Goal: Task Accomplishment & Management: Manage account settings

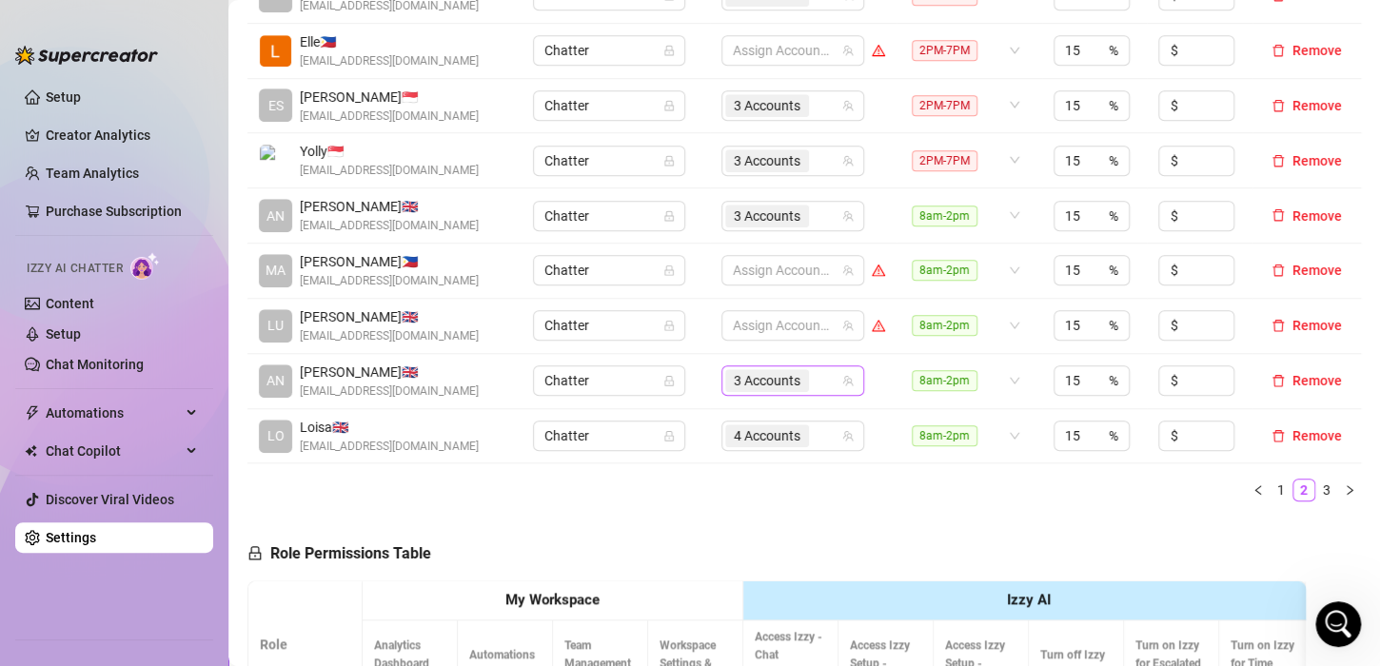
scroll to position [381, 0]
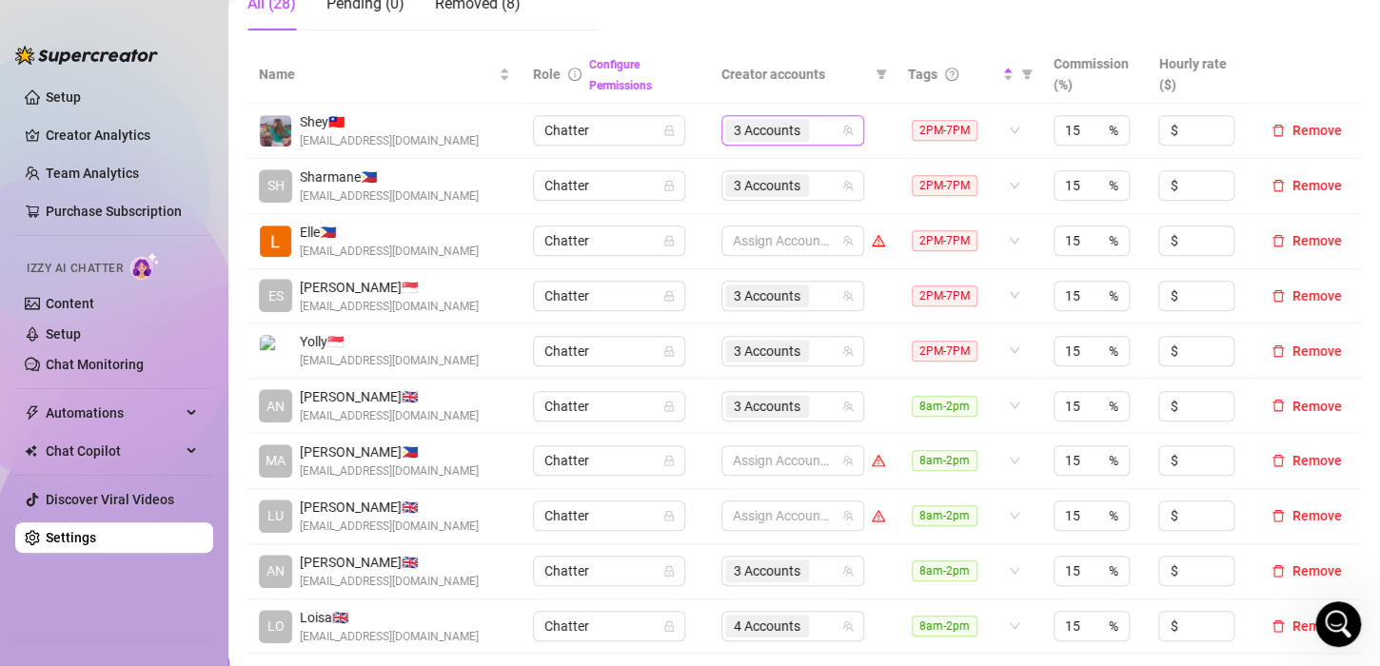
click at [771, 130] on span "3 Accounts" at bounding box center [767, 130] width 67 height 21
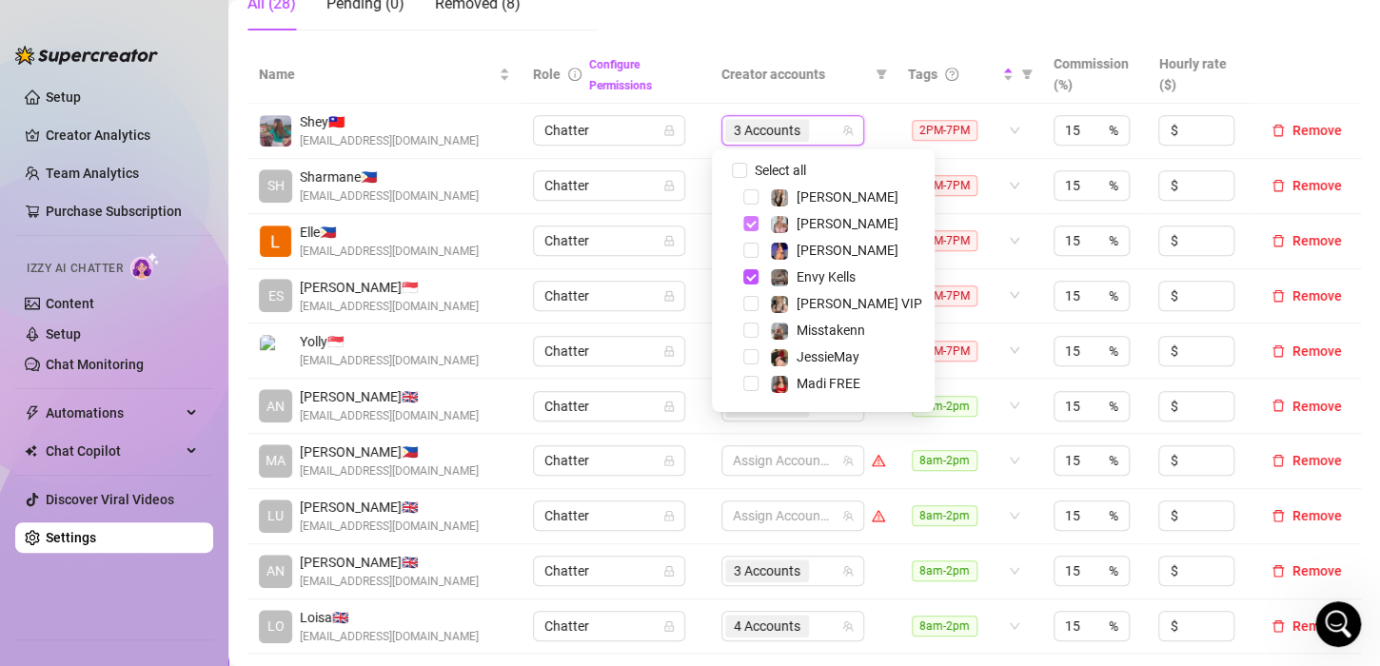
click at [751, 224] on span "Select tree node" at bounding box center [750, 223] width 15 height 15
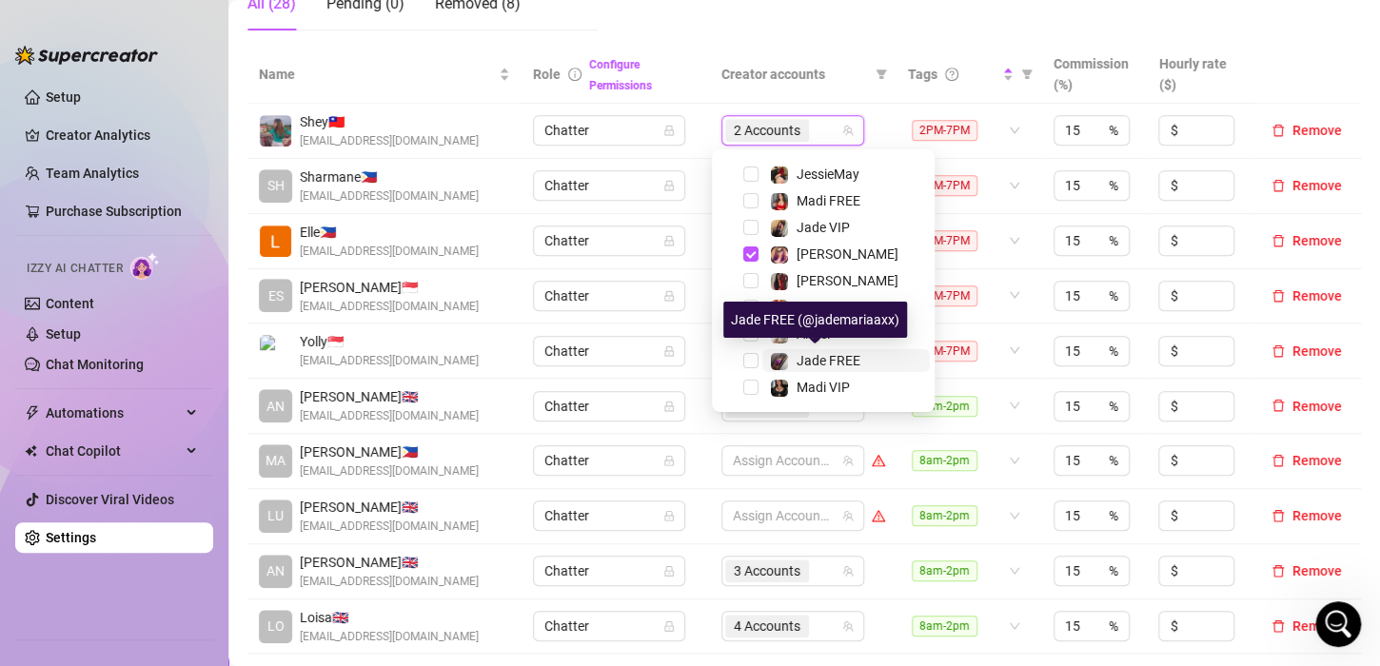
scroll to position [0, 0]
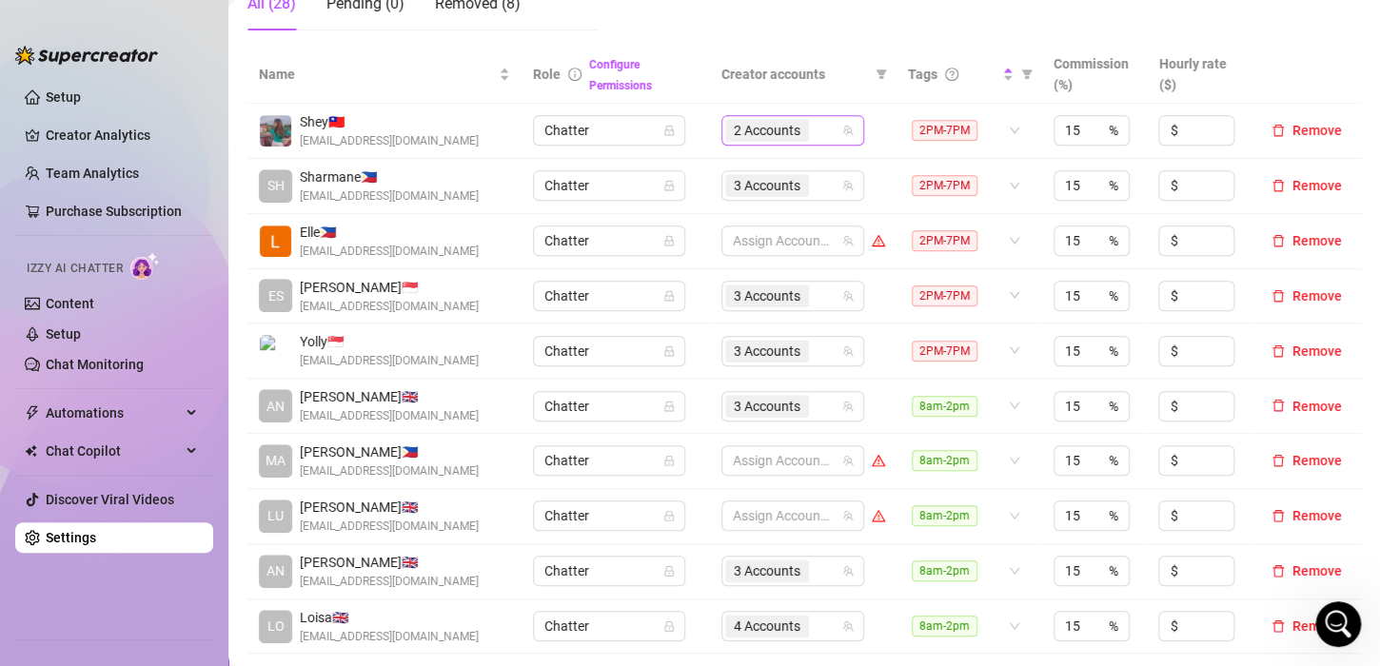
click at [809, 127] on div "2 Accounts" at bounding box center [782, 130] width 115 height 27
type input "jade"
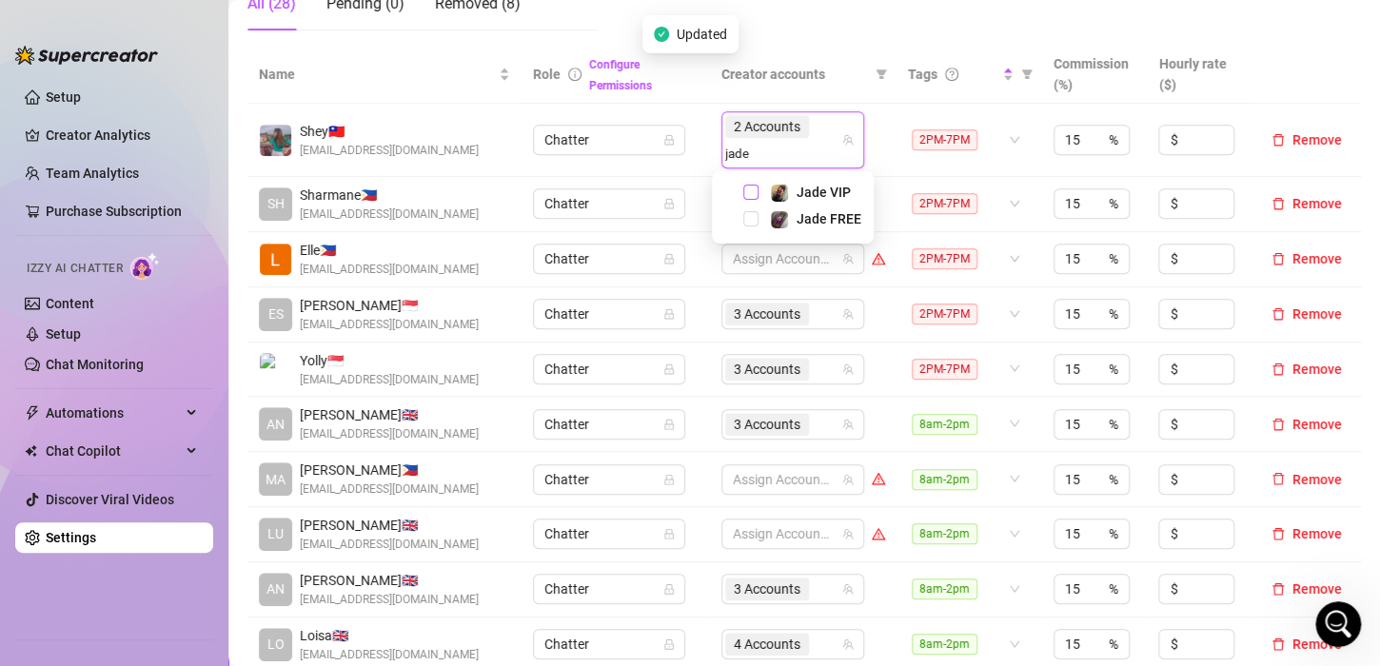
click at [752, 192] on span "Select tree node" at bounding box center [750, 192] width 15 height 15
type input "[PERSON_NAME]"
click at [756, 188] on span "Select tree node" at bounding box center [750, 192] width 15 height 15
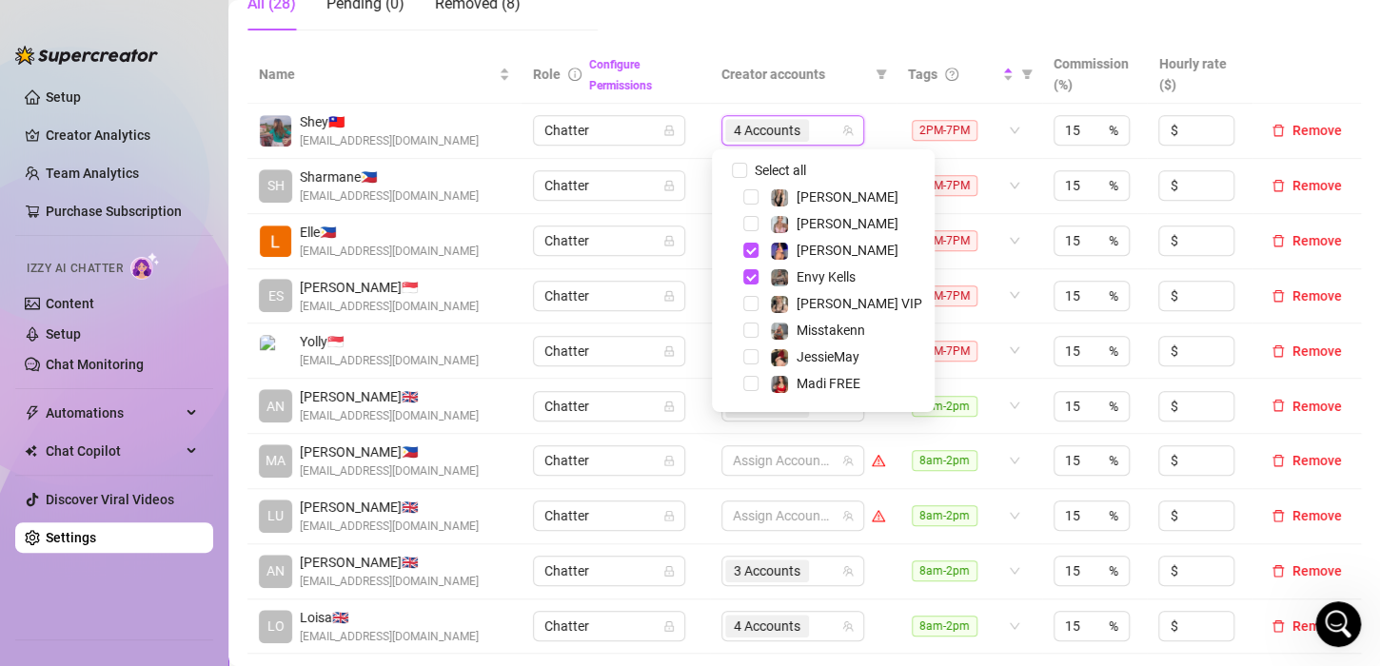
click at [874, 124] on td "4 Accounts" at bounding box center [803, 131] width 186 height 55
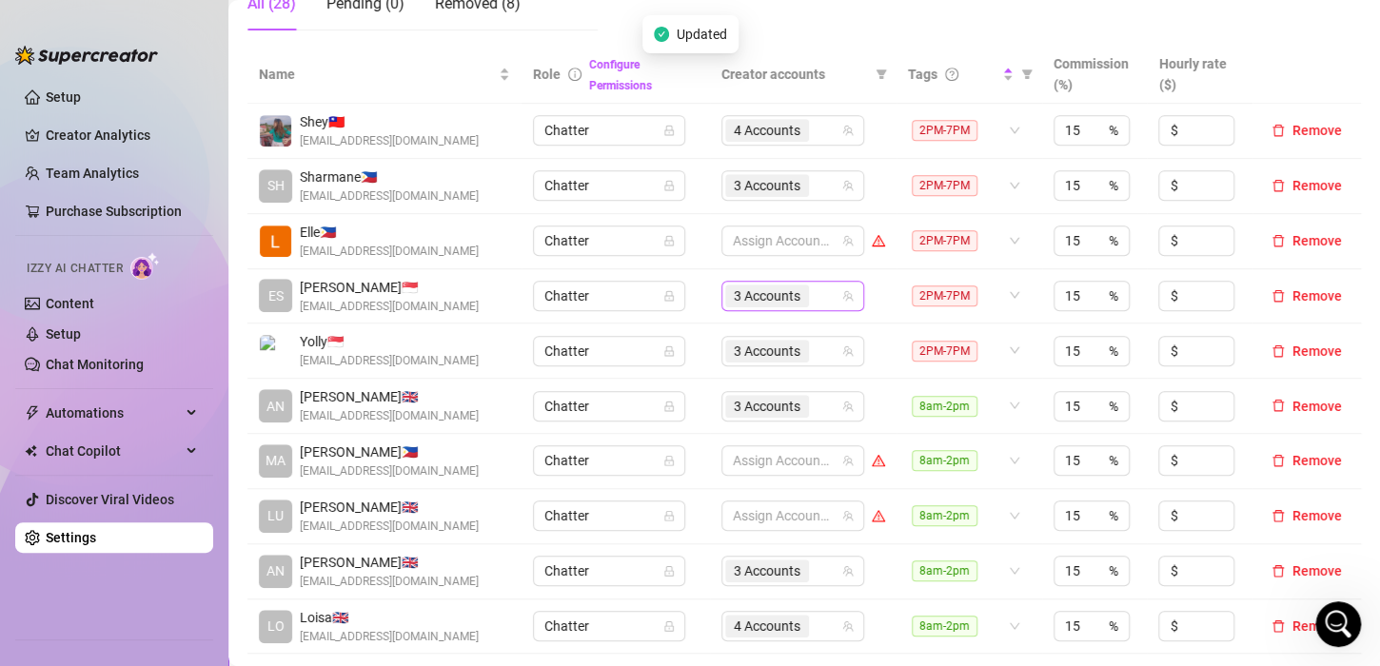
click at [776, 295] on span "3 Accounts" at bounding box center [767, 295] width 67 height 21
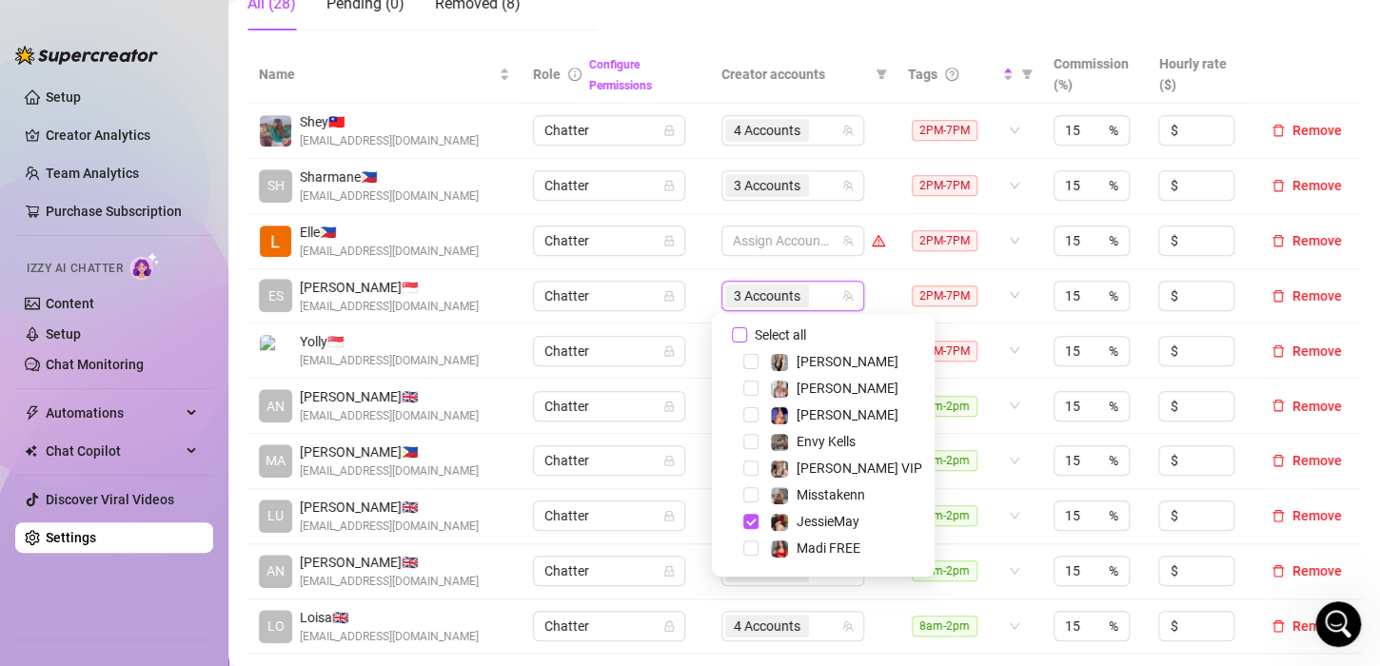
click at [741, 329] on input "Select all" at bounding box center [739, 334] width 15 height 15
checkbox input "false"
click at [795, 296] on div at bounding box center [782, 296] width 115 height 27
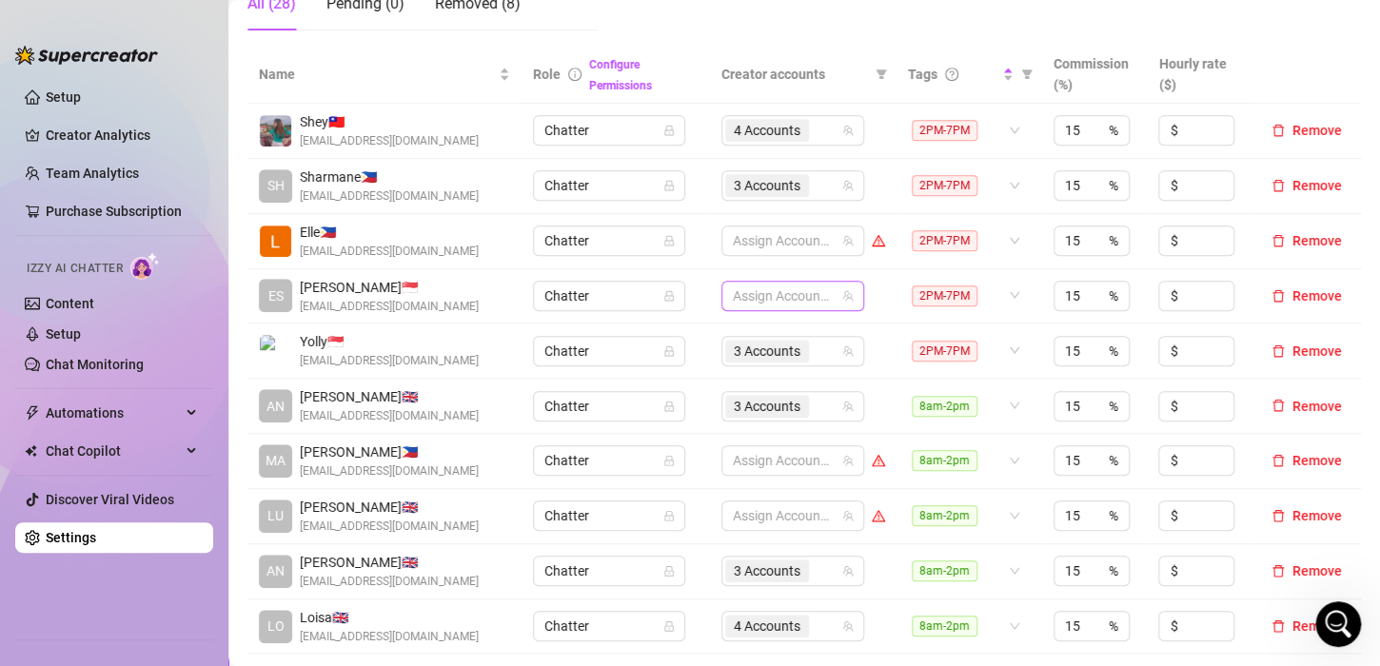
click at [795, 296] on div at bounding box center [782, 296] width 115 height 27
type input "jade"
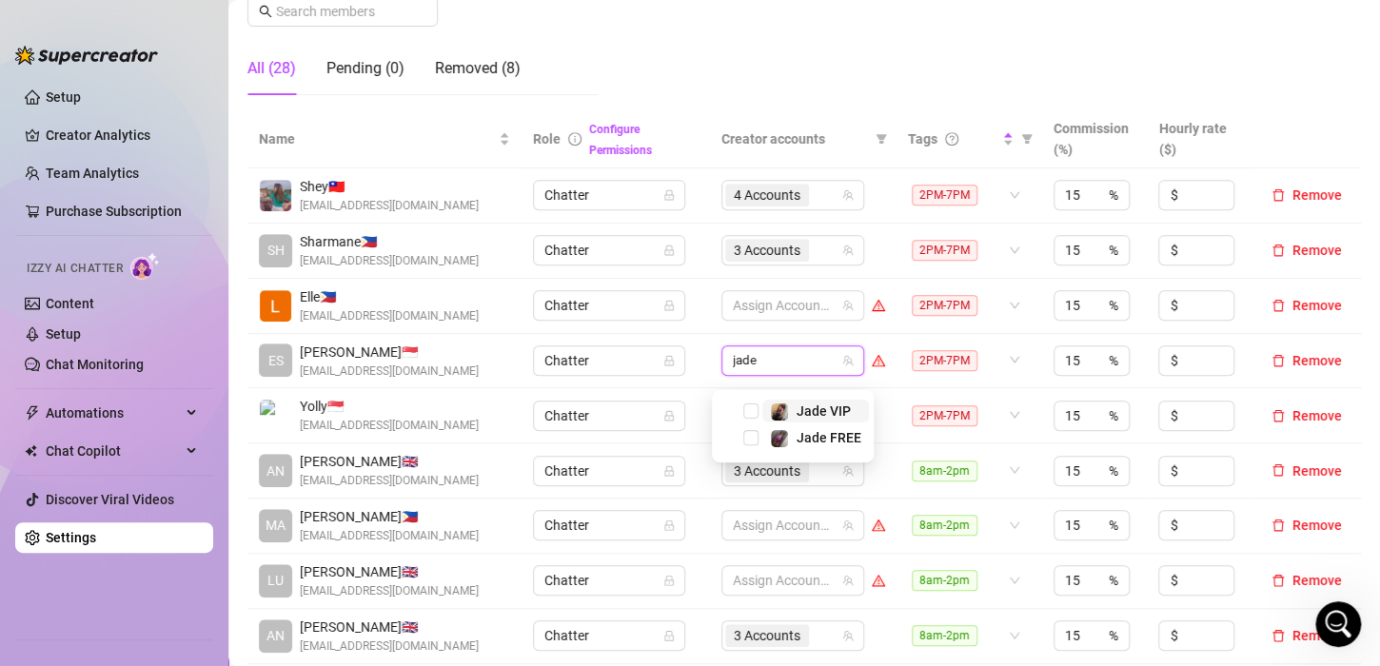
scroll to position [285, 0]
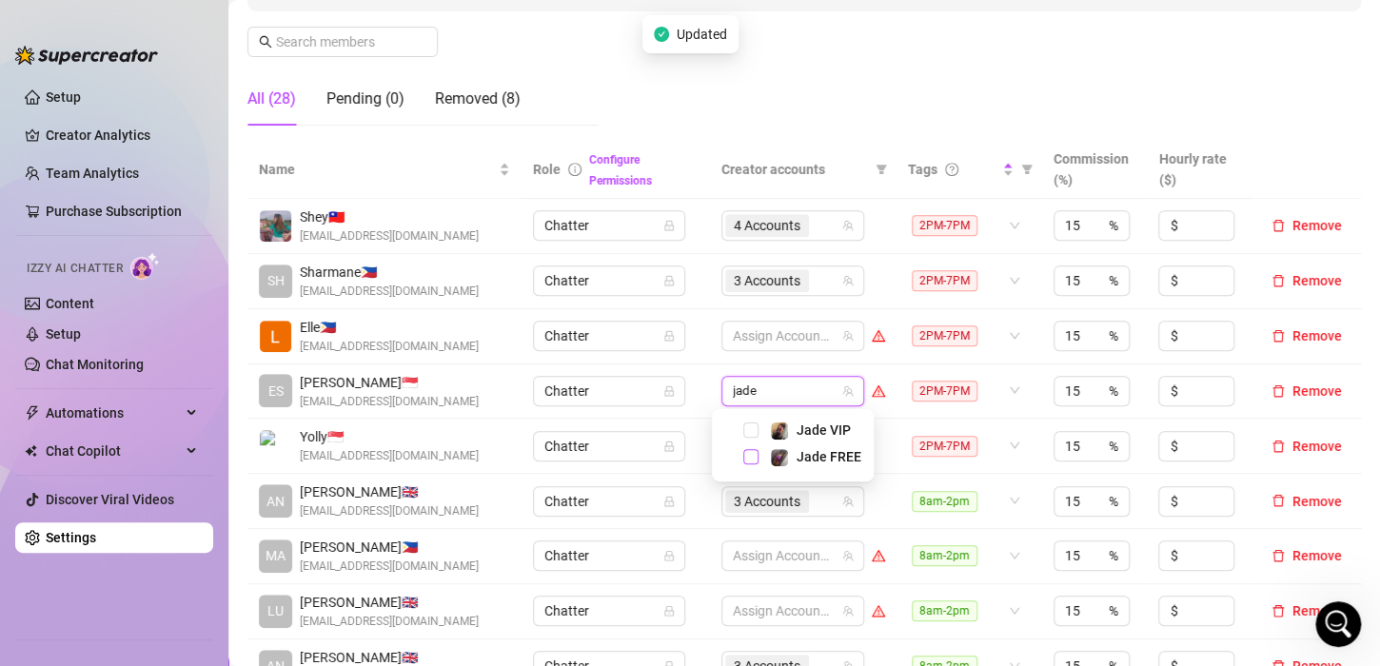
click at [755, 453] on span "Select tree node" at bounding box center [750, 456] width 15 height 15
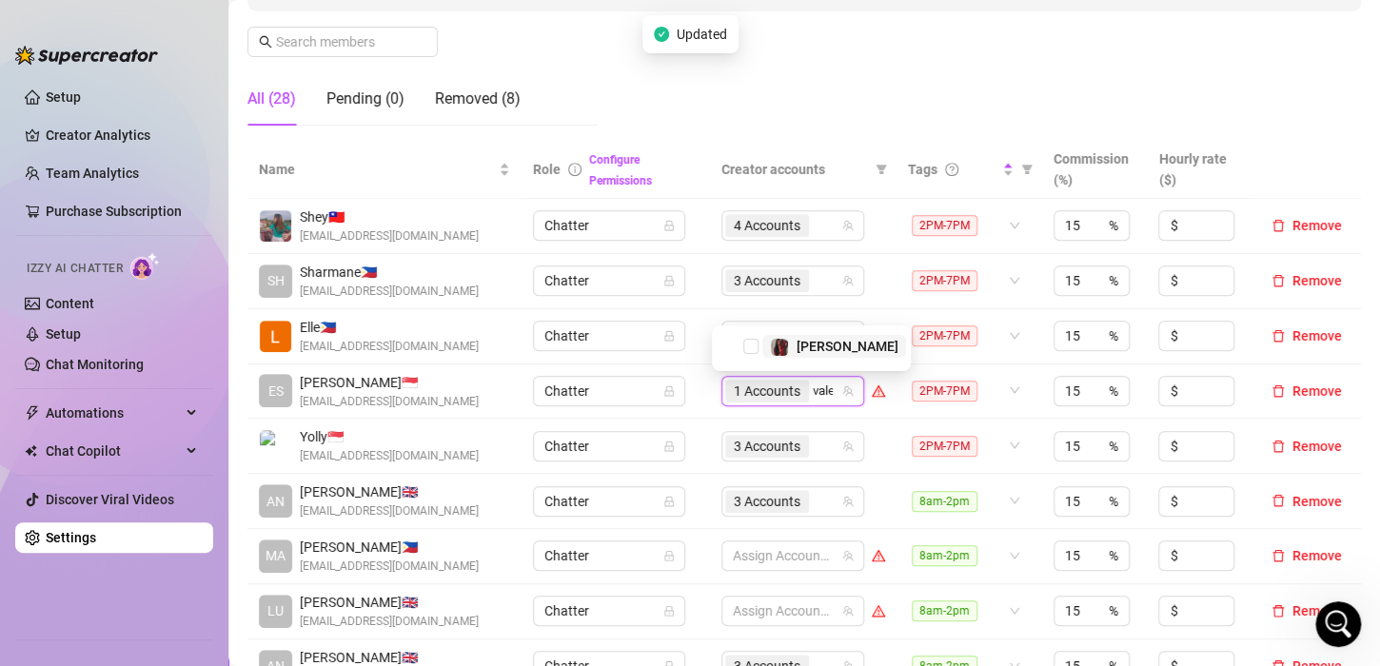
type input "valen"
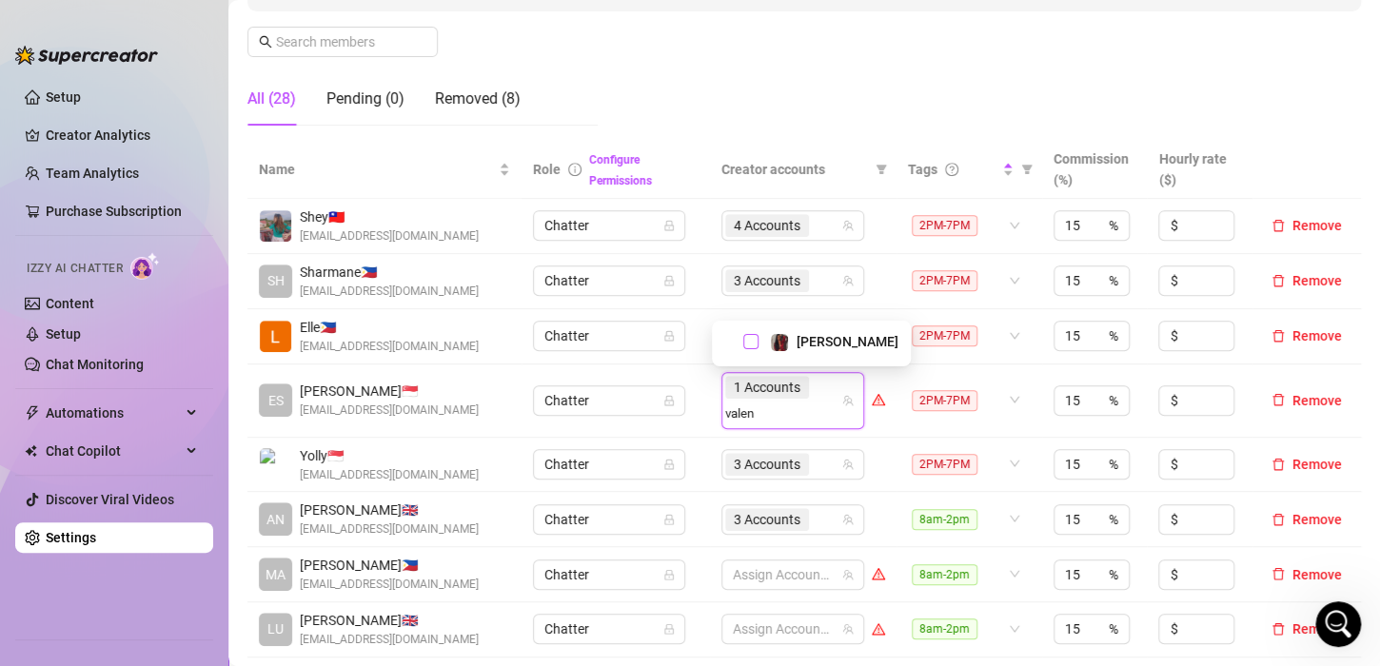
click at [756, 343] on span "Select tree node" at bounding box center [750, 341] width 15 height 15
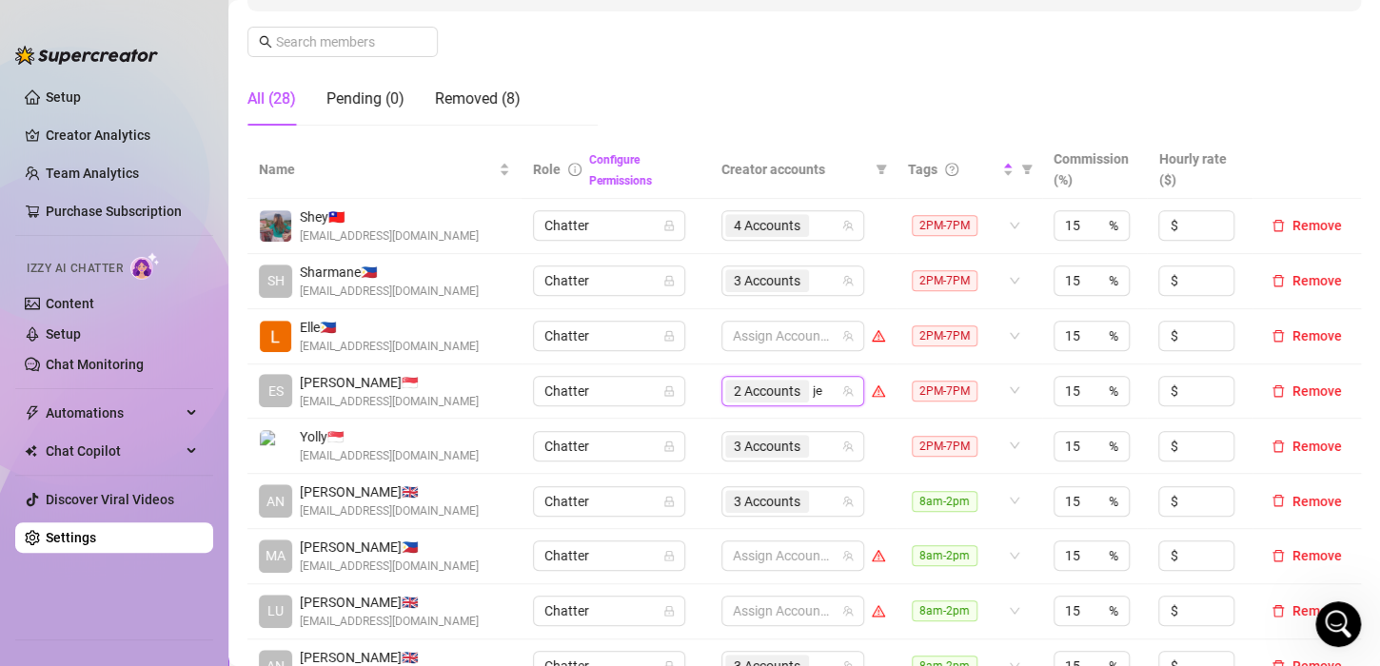
type input "jes"
click at [752, 344] on span "Select tree node" at bounding box center [750, 346] width 15 height 15
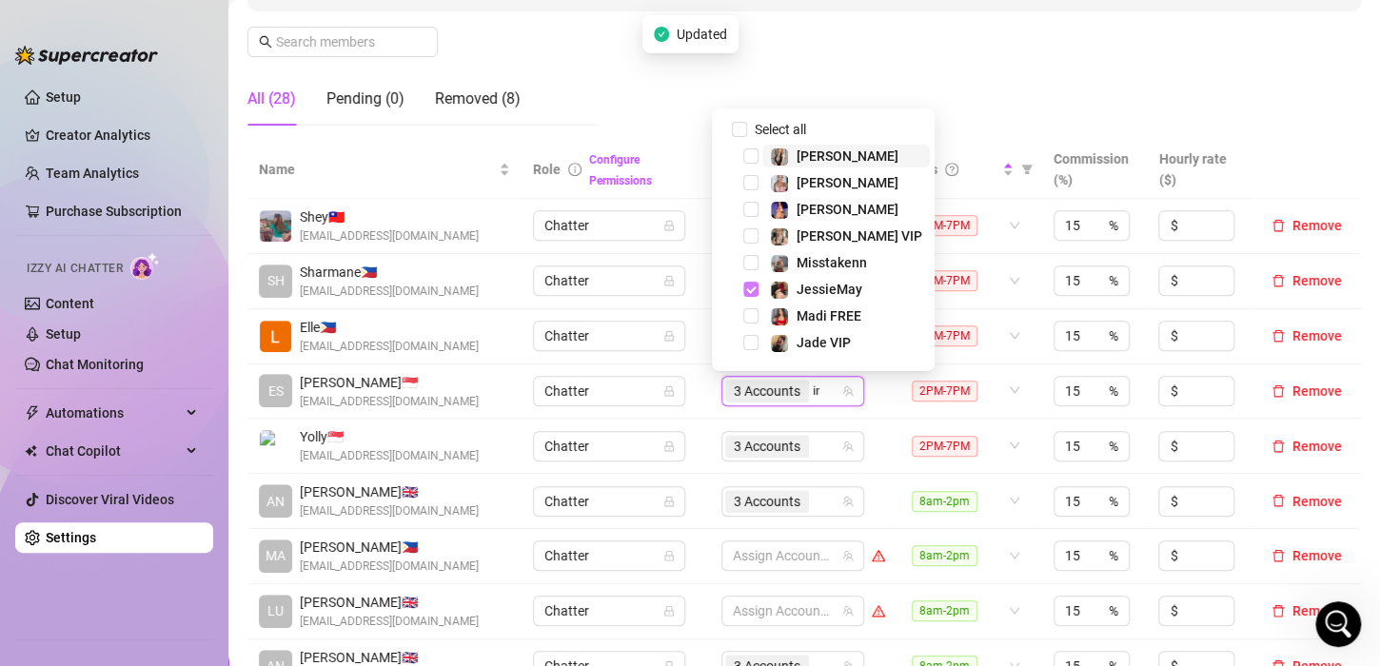
type input "ink"
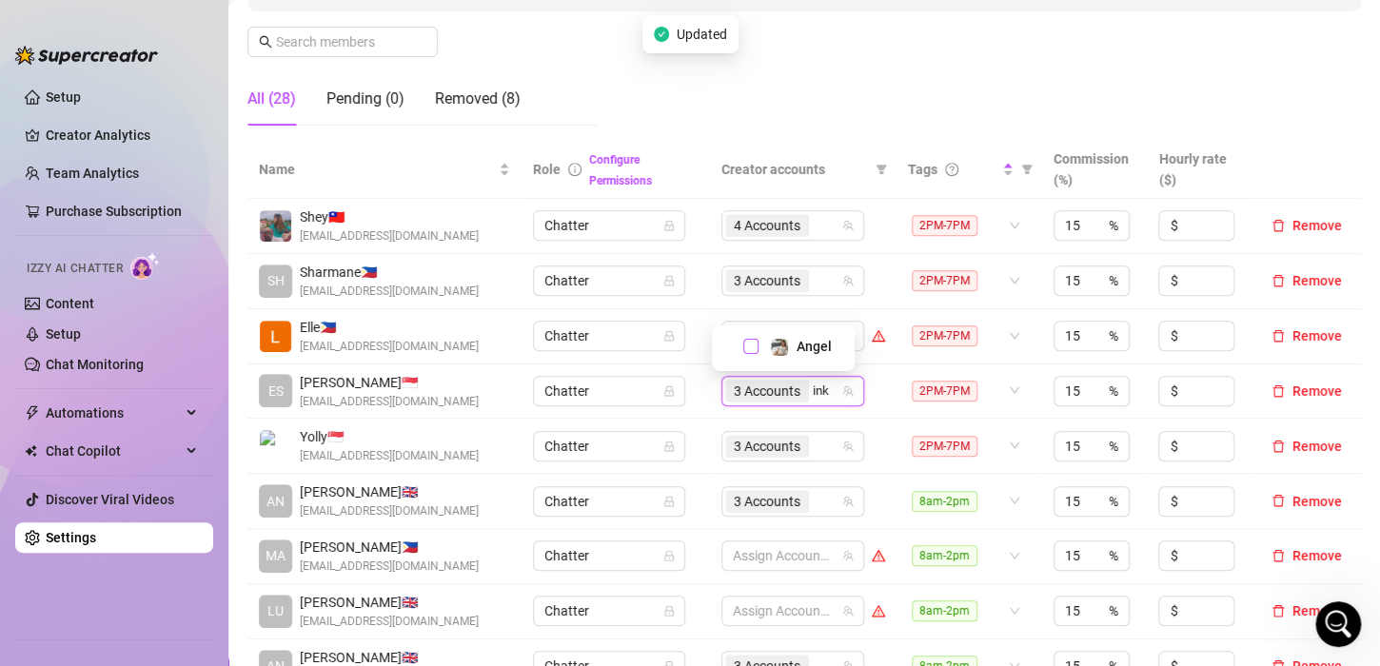
click at [750, 341] on span "Select tree node" at bounding box center [750, 346] width 15 height 15
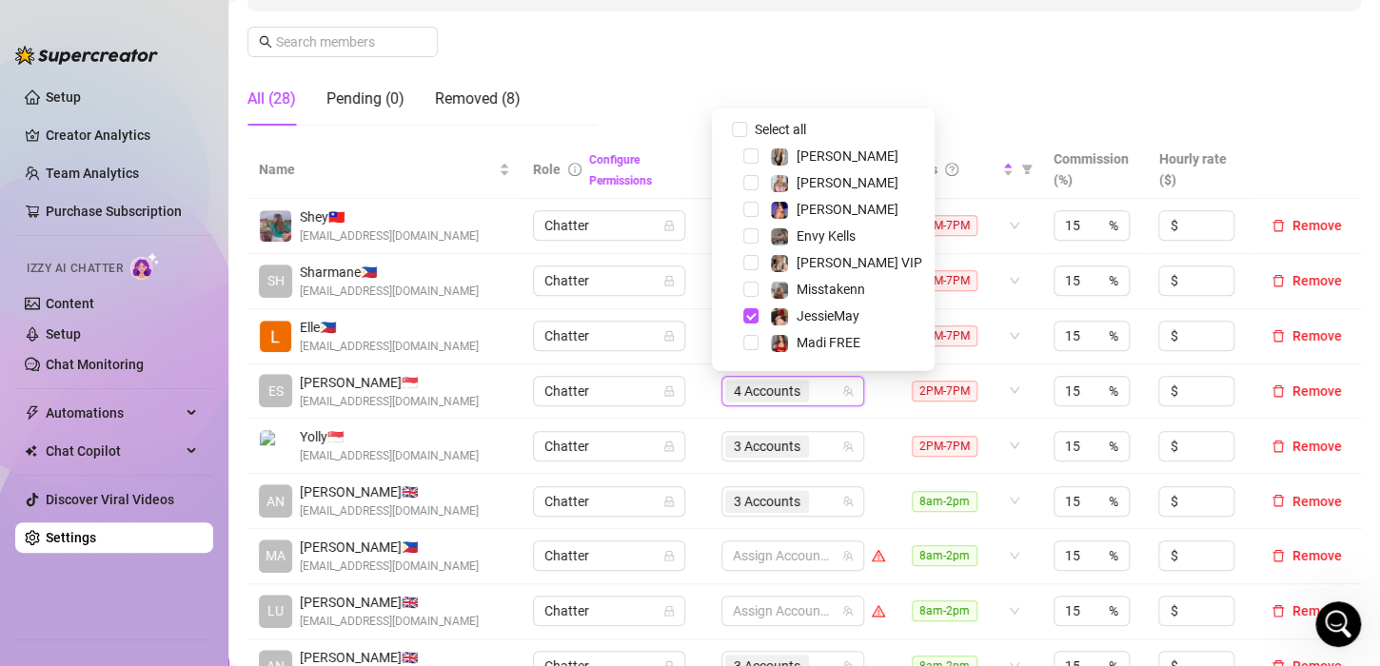
click at [710, 389] on td "4 Accounts" at bounding box center [803, 391] width 186 height 55
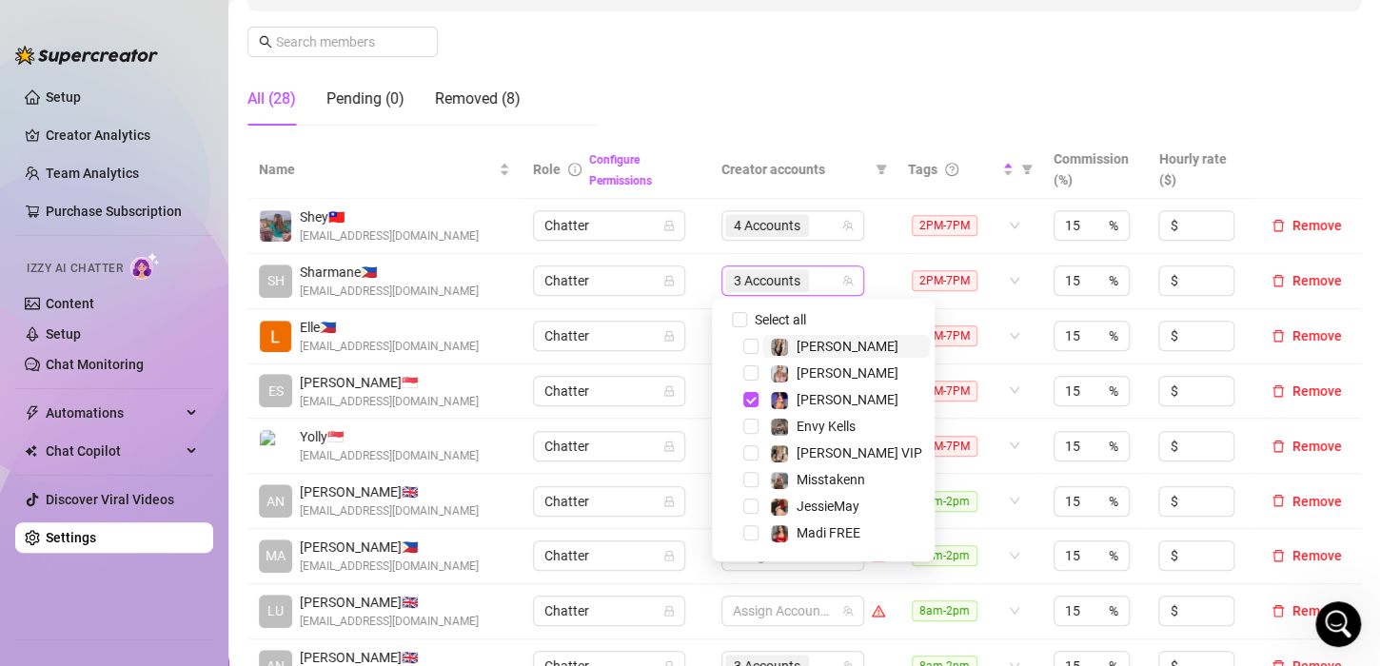
click at [779, 279] on span "3 Accounts" at bounding box center [767, 280] width 67 height 21
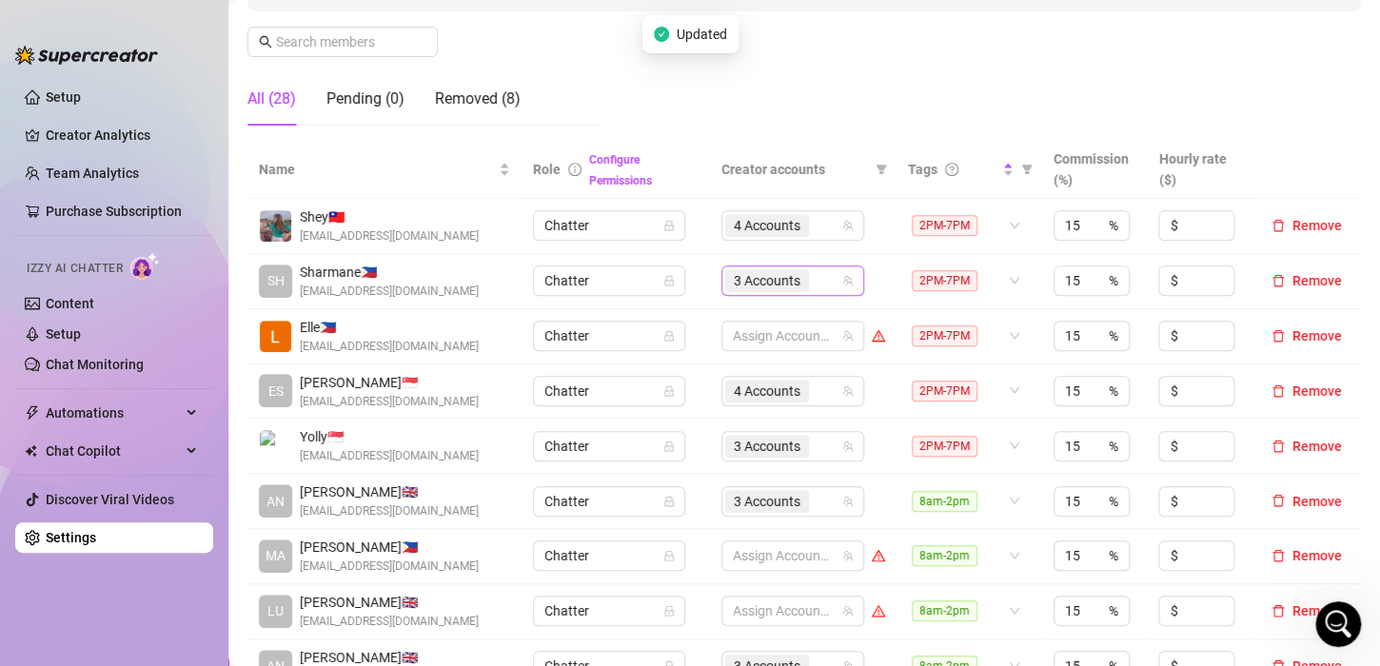
click at [755, 278] on span "3 Accounts" at bounding box center [767, 280] width 67 height 21
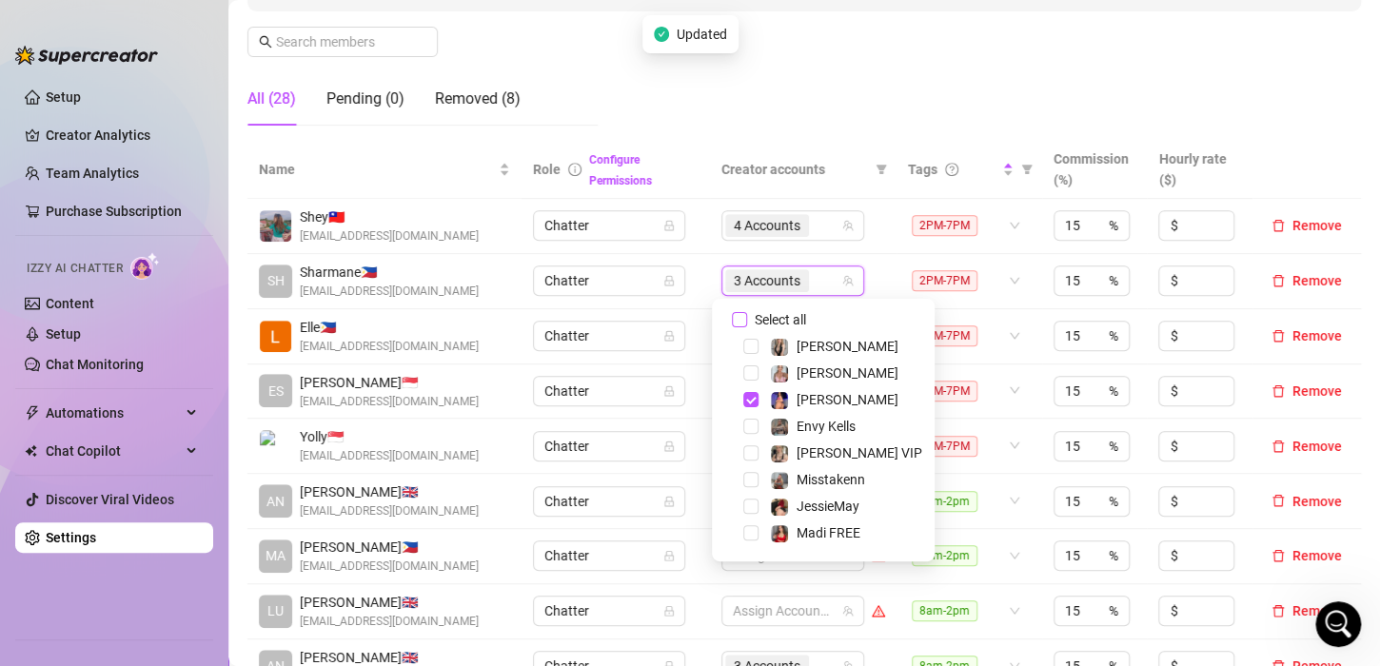
click at [742, 321] on input "Select all" at bounding box center [739, 319] width 15 height 15
checkbox input "false"
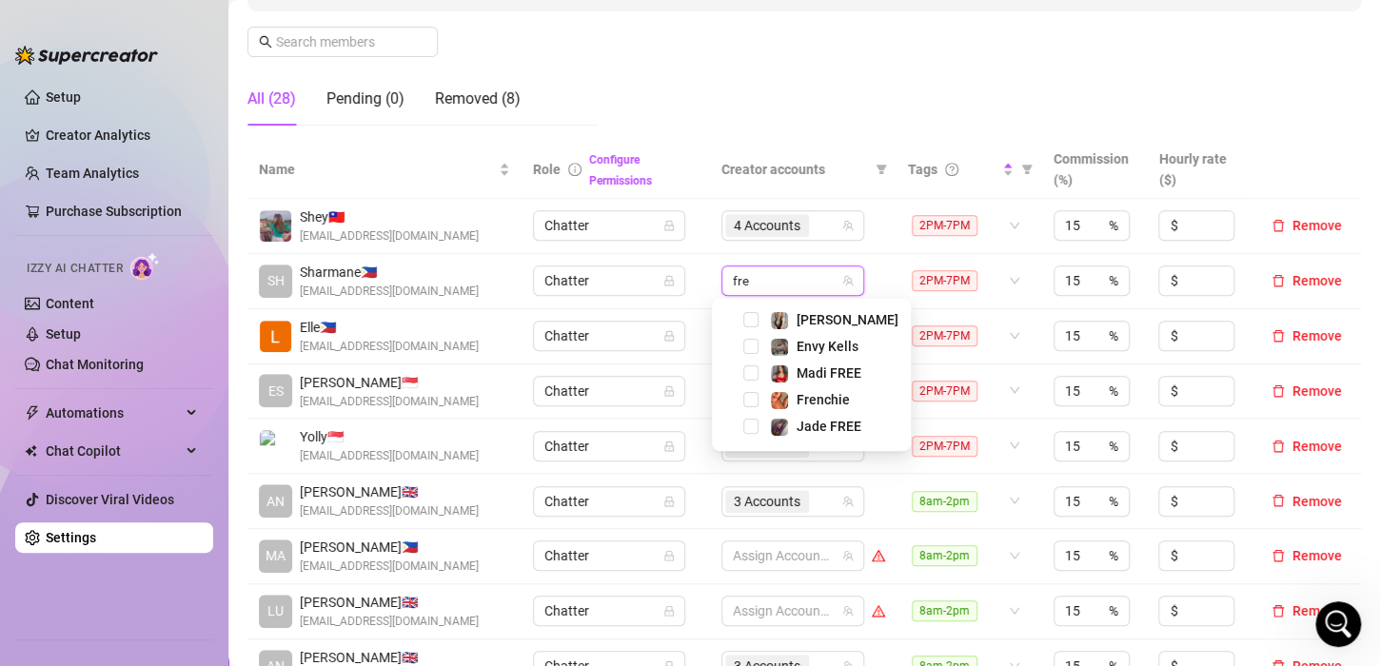
type input "fren"
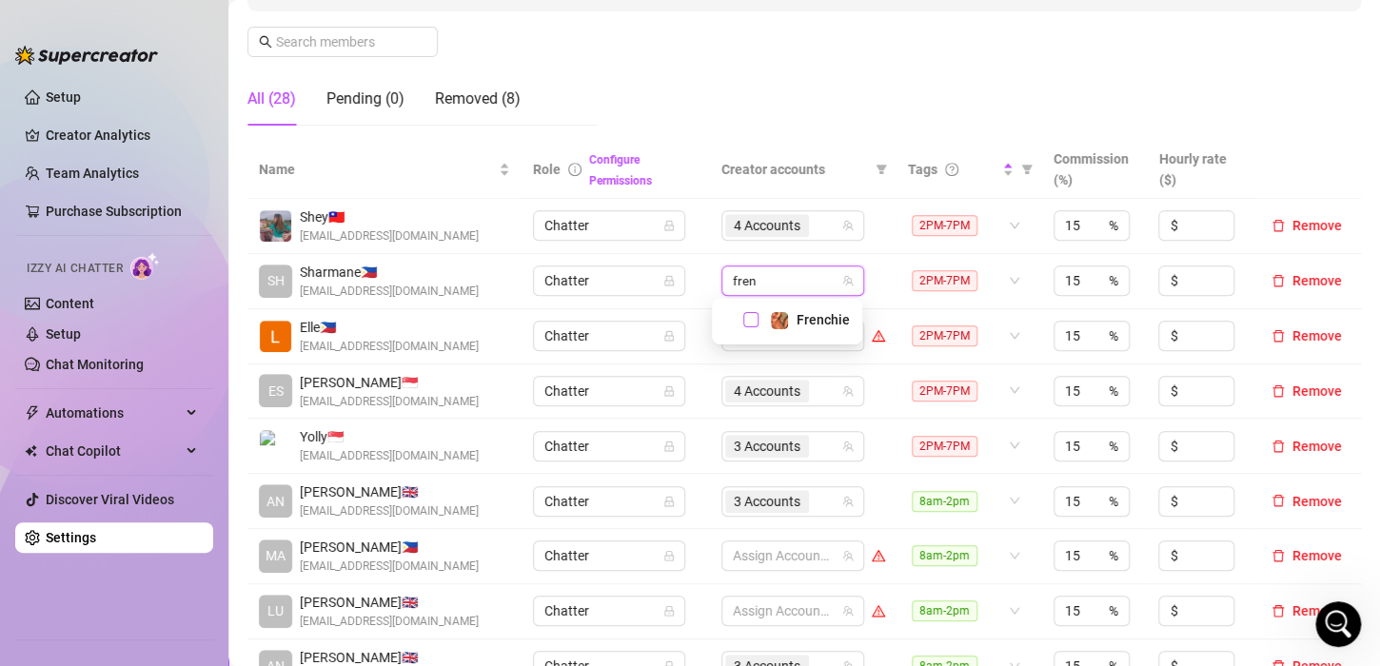
click at [746, 318] on span "Select tree node" at bounding box center [750, 319] width 15 height 15
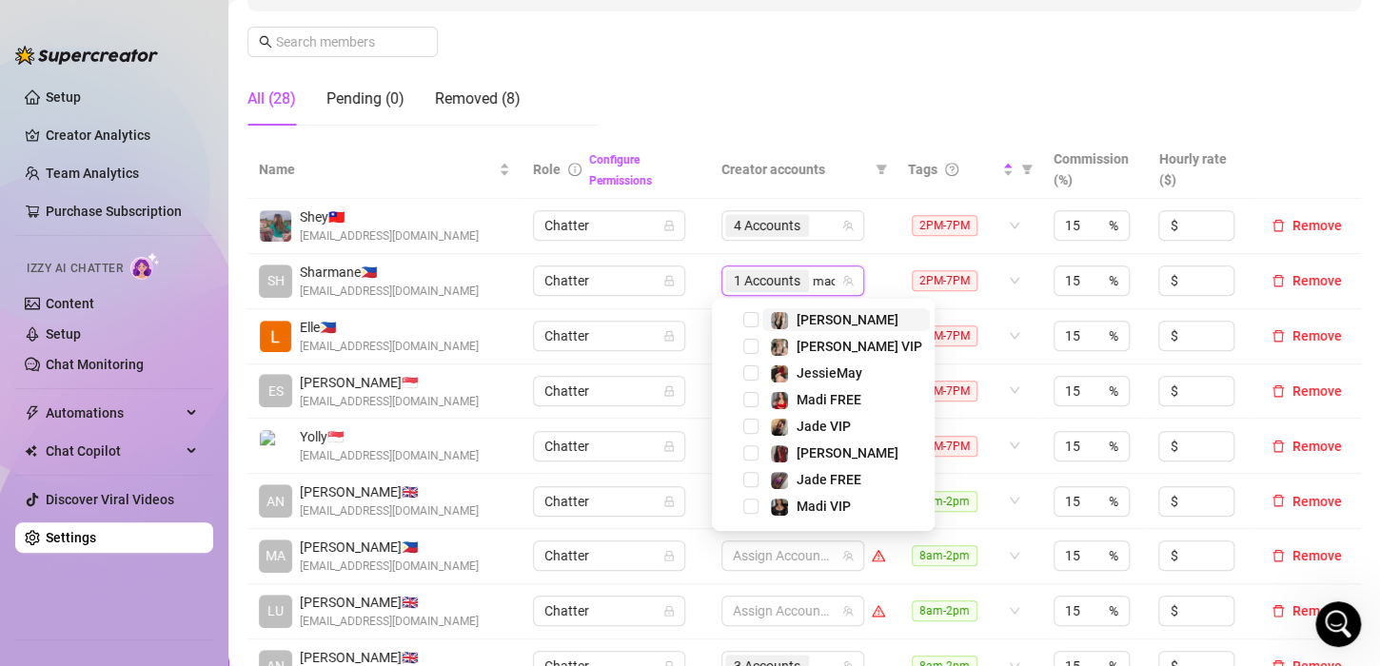
type input "madi"
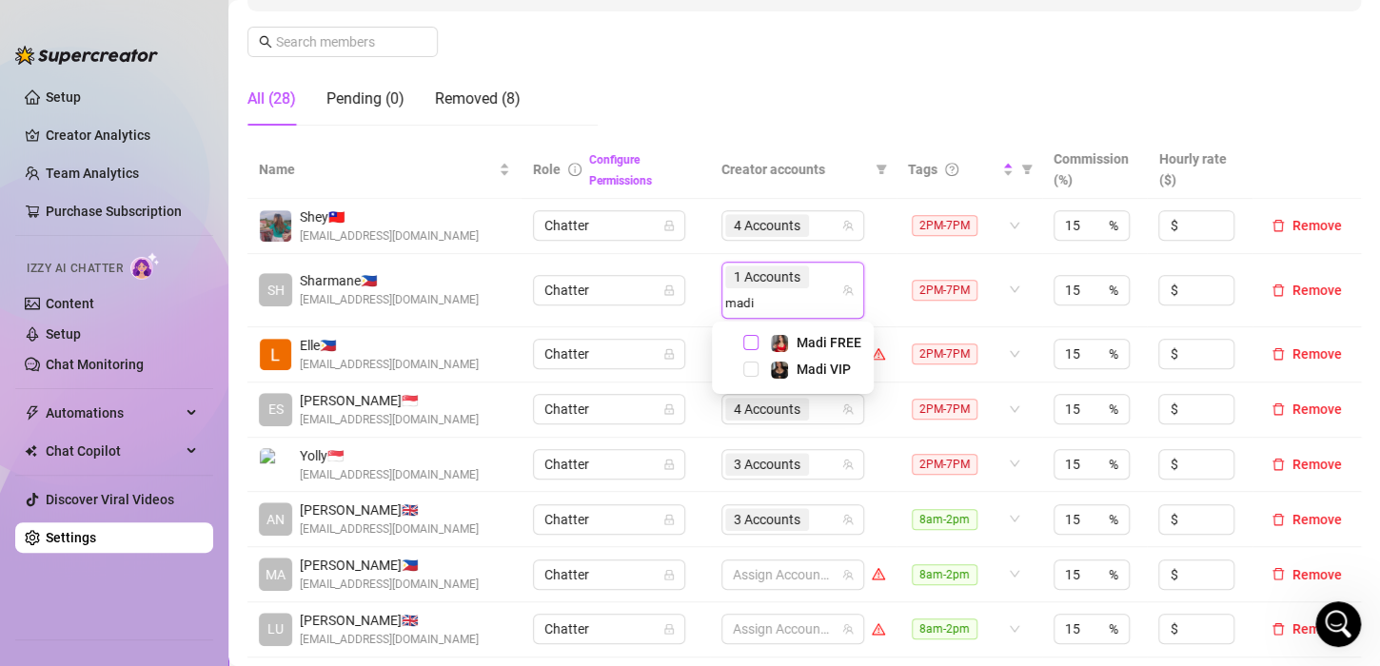
click at [749, 341] on span "Select tree node" at bounding box center [750, 342] width 15 height 15
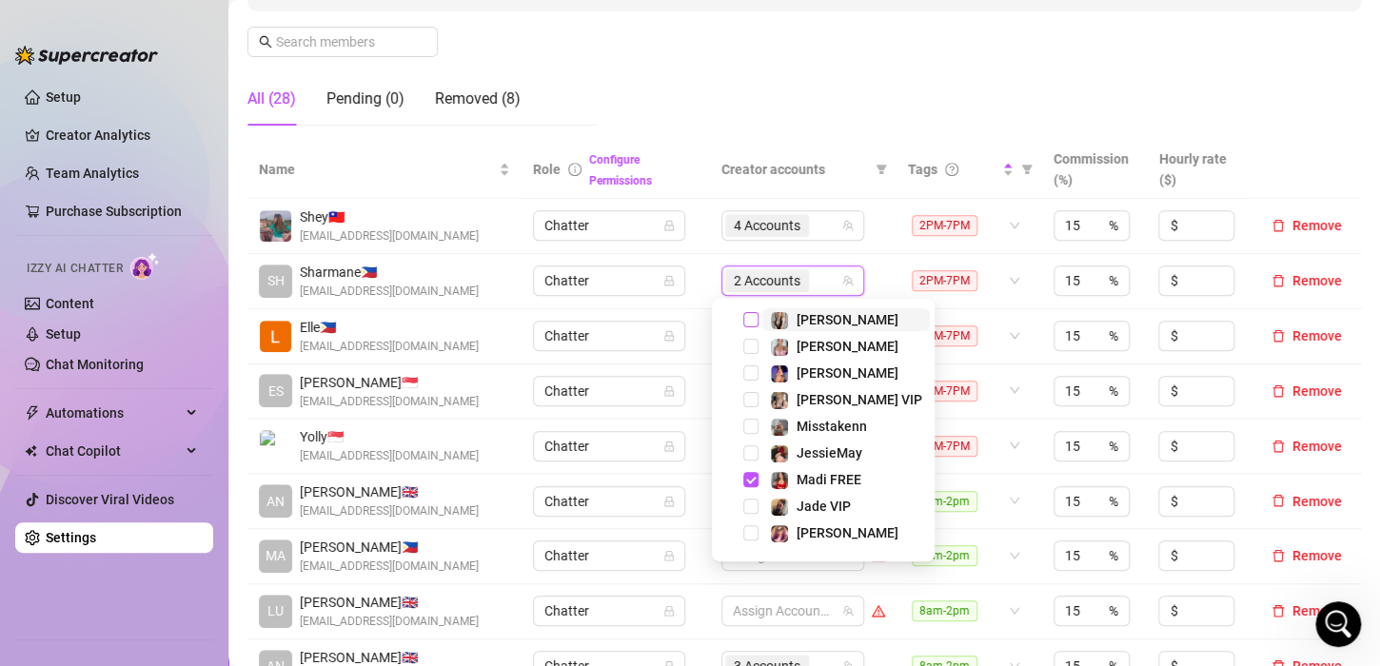
type input "a"
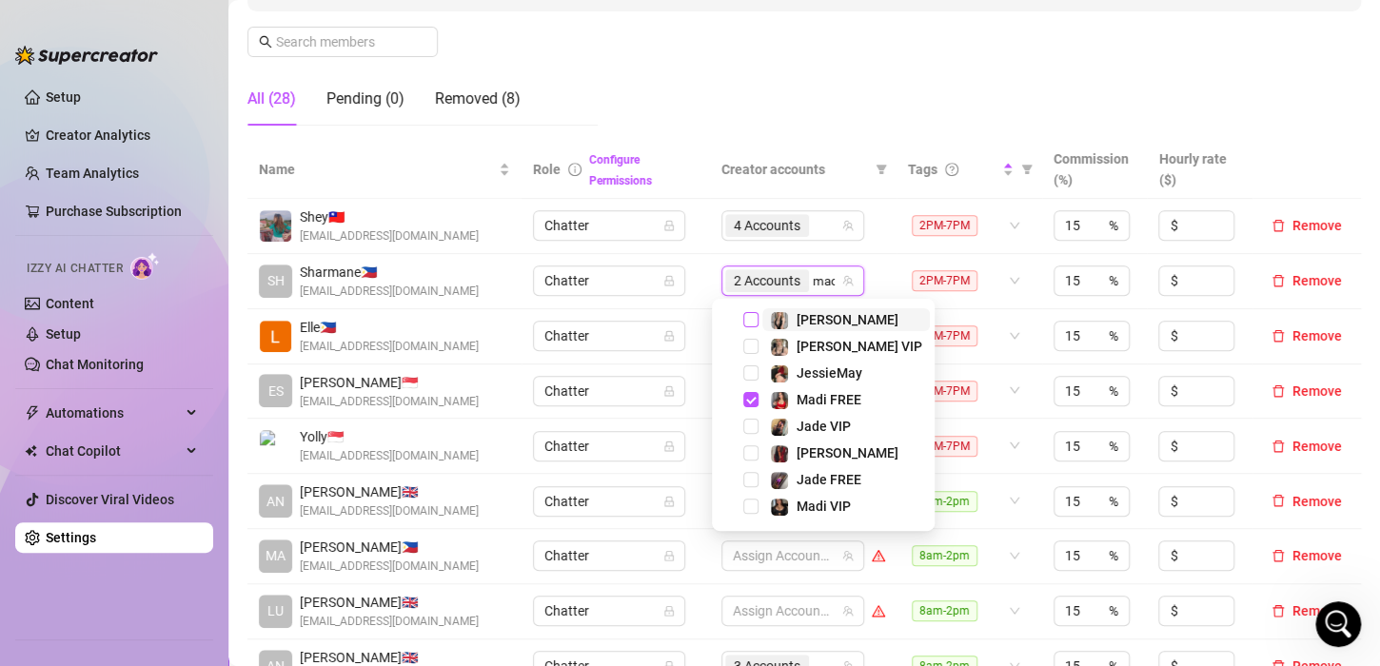
type input "madi"
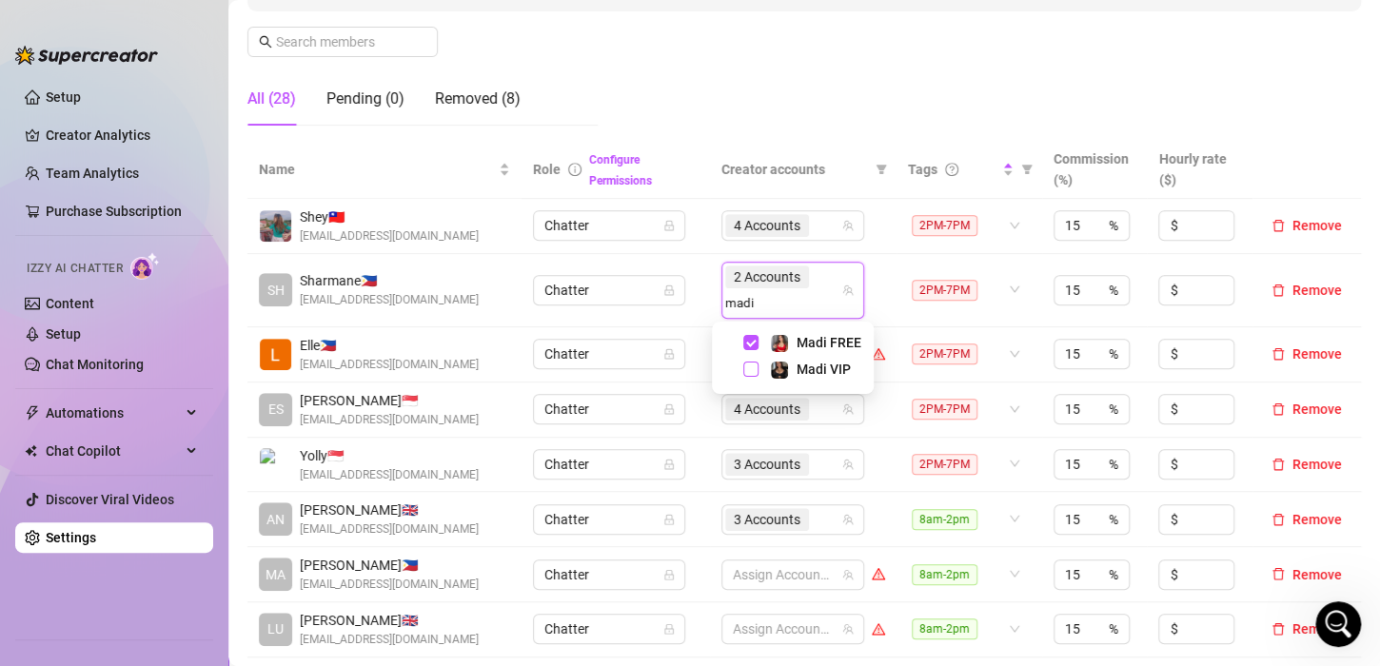
click at [750, 367] on span "Select tree node" at bounding box center [750, 369] width 15 height 15
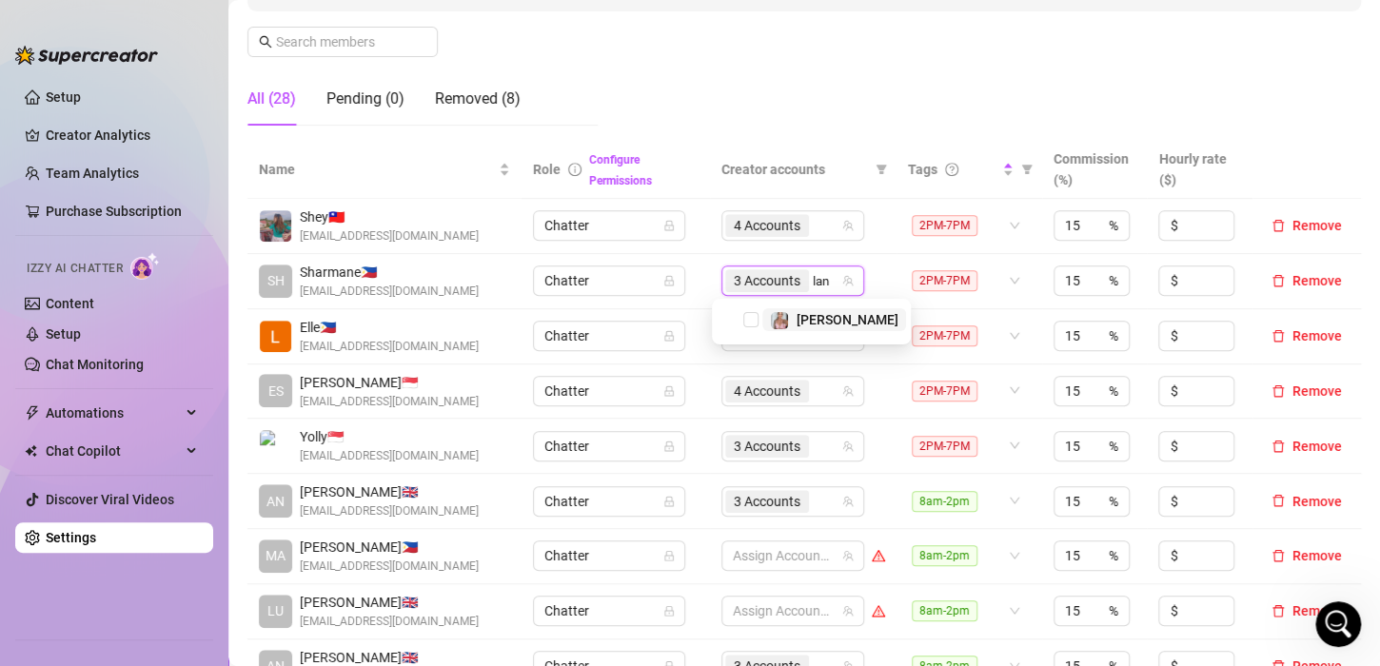
type input "[PERSON_NAME]"
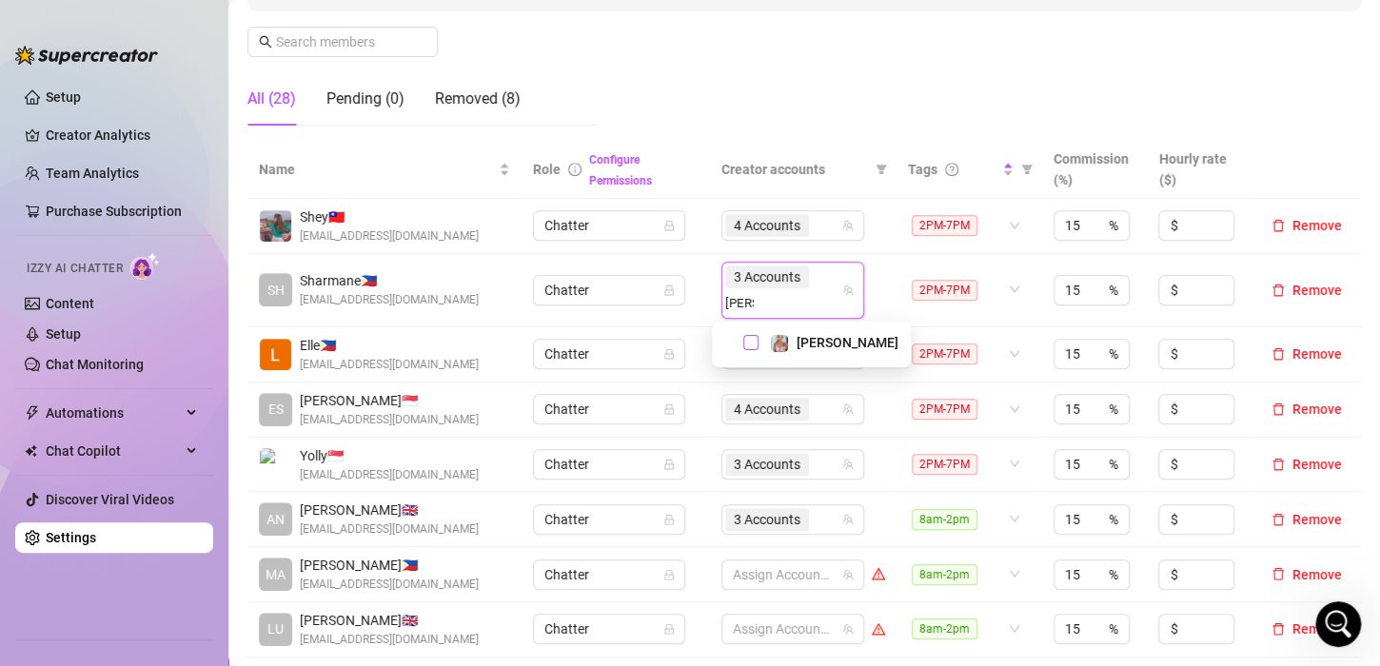
click at [754, 344] on span "Select tree node" at bounding box center [750, 342] width 15 height 15
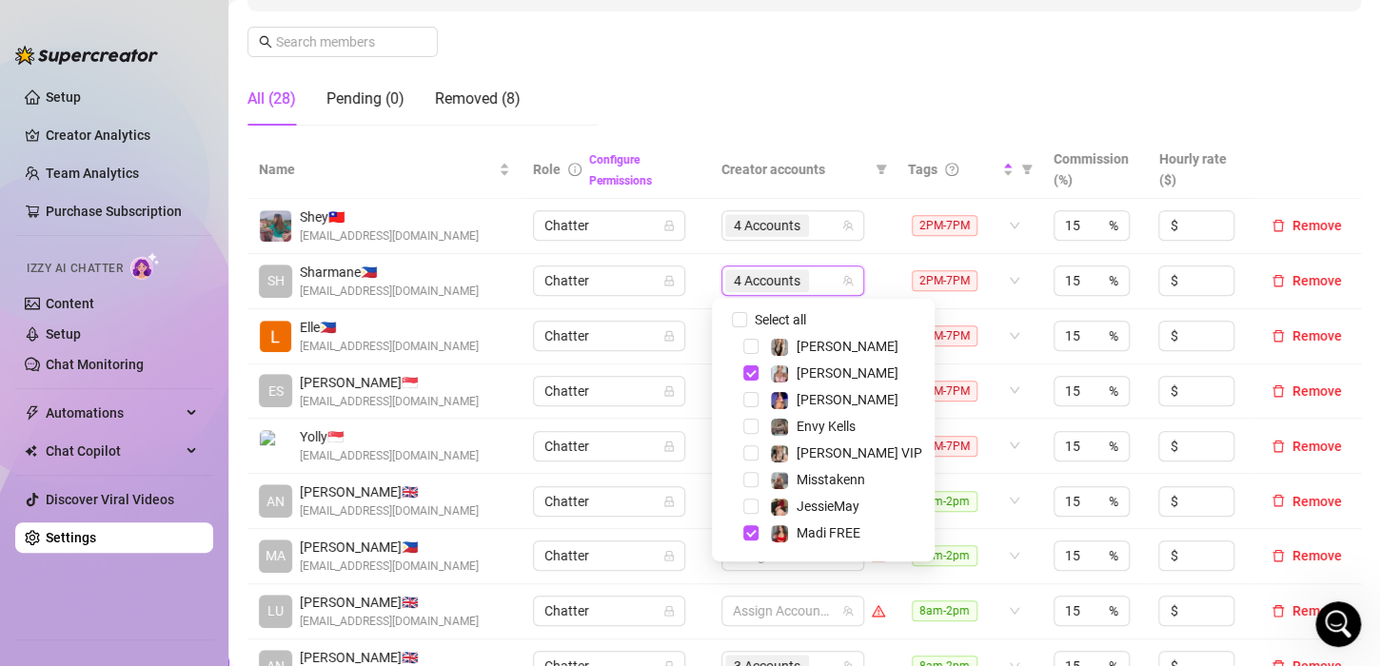
click at [697, 306] on td "Chatter" at bounding box center [614, 281] width 187 height 55
